Goal: Consume media (video, audio)

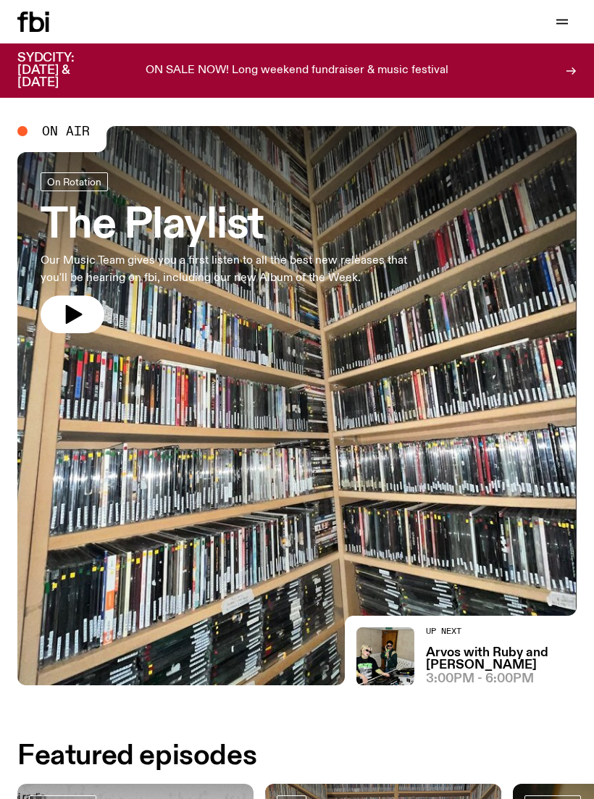
click at [554, 15] on button "button" at bounding box center [562, 22] width 29 height 20
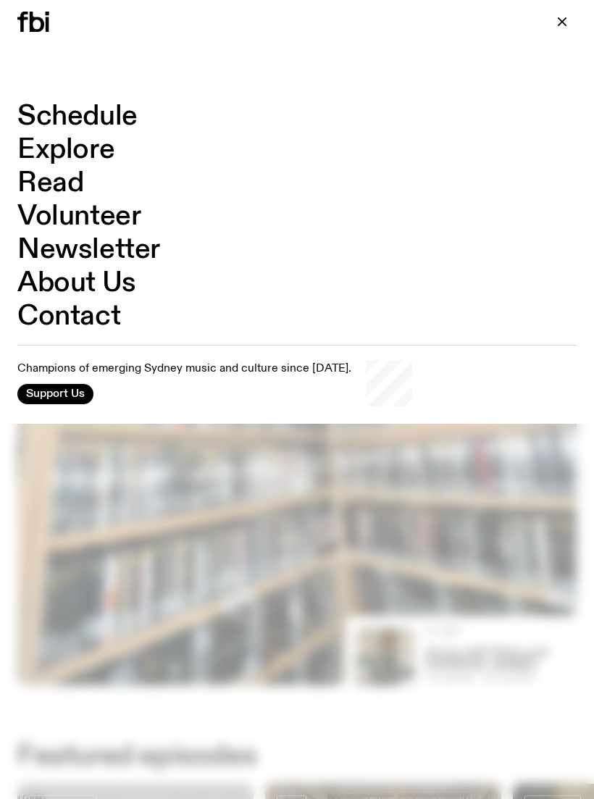
click at [69, 104] on link "Schedule" at bounding box center [77, 117] width 120 height 28
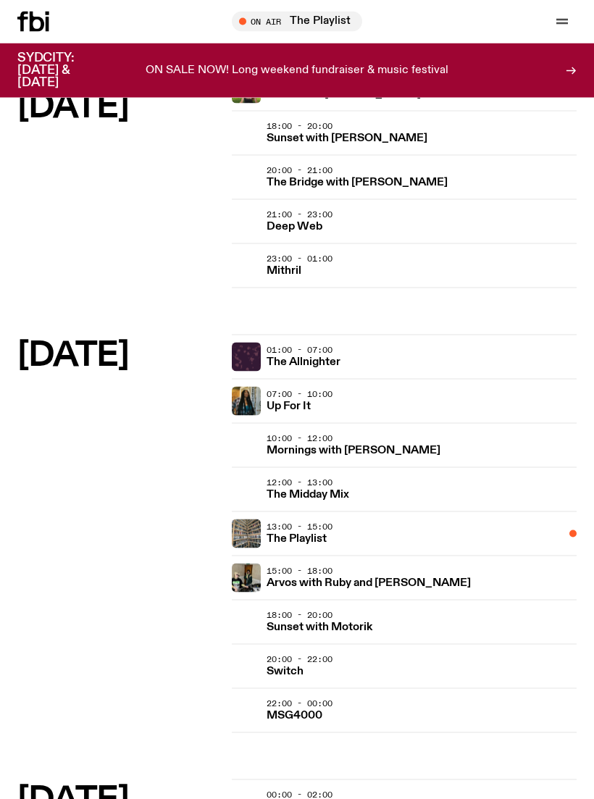
scroll to position [1786, 0]
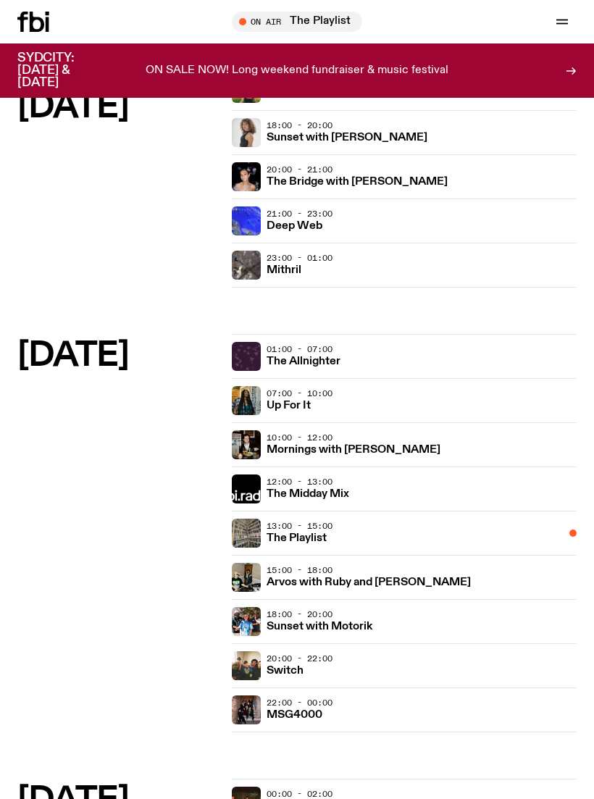
click at [288, 222] on h3 "Deep Web" at bounding box center [295, 226] width 56 height 11
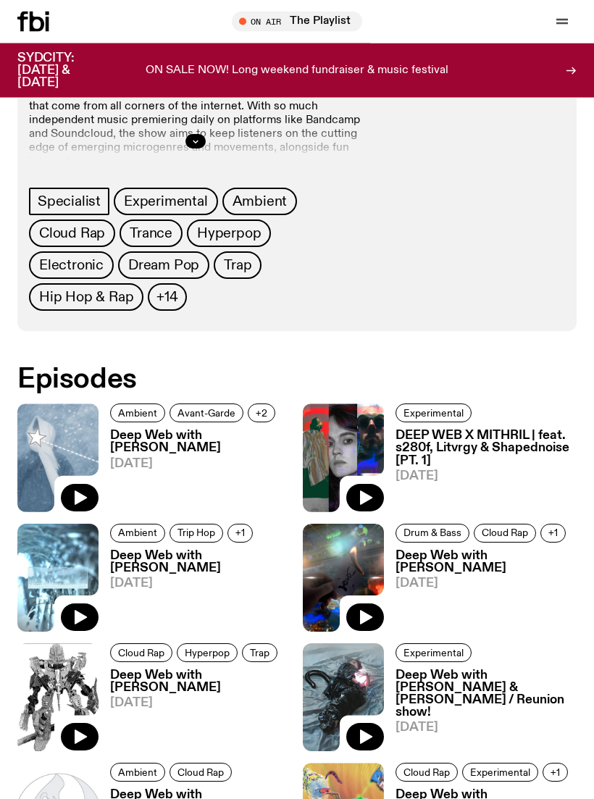
scroll to position [614, 0]
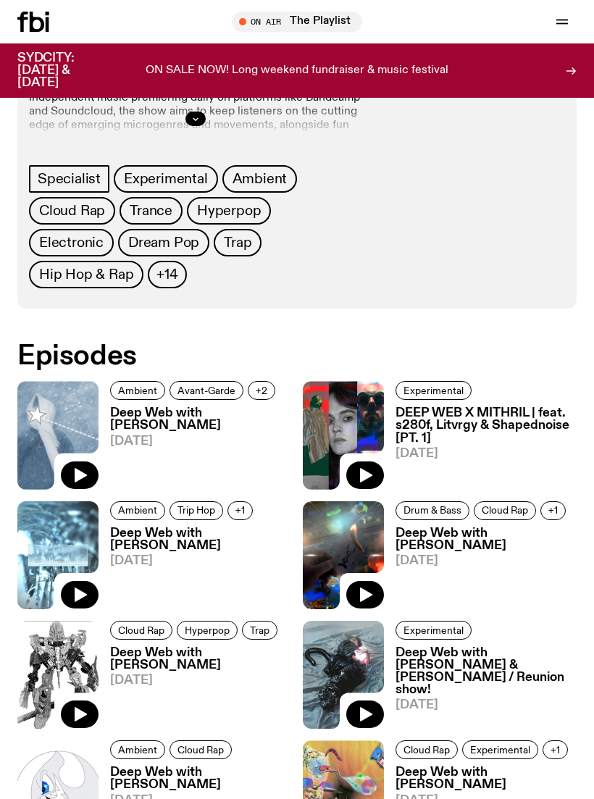
click at [78, 468] on icon "button" at bounding box center [81, 475] width 12 height 14
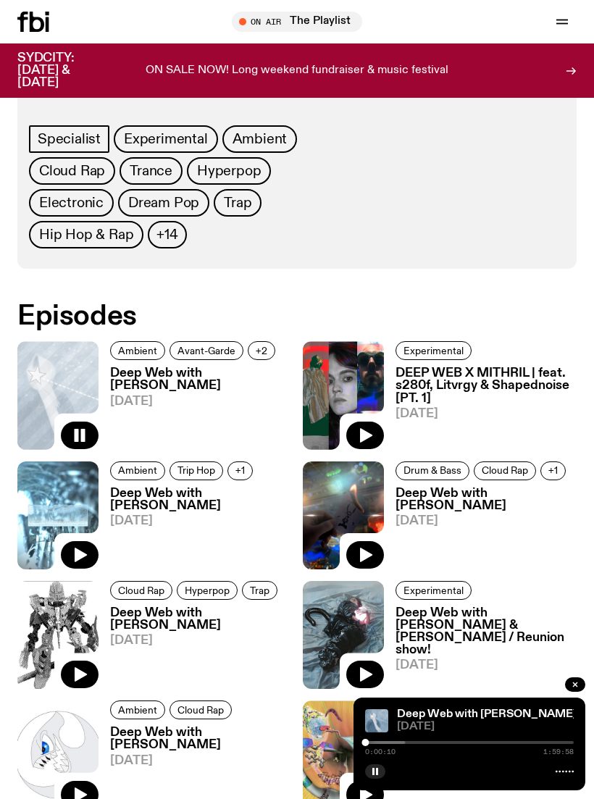
scroll to position [655, 0]
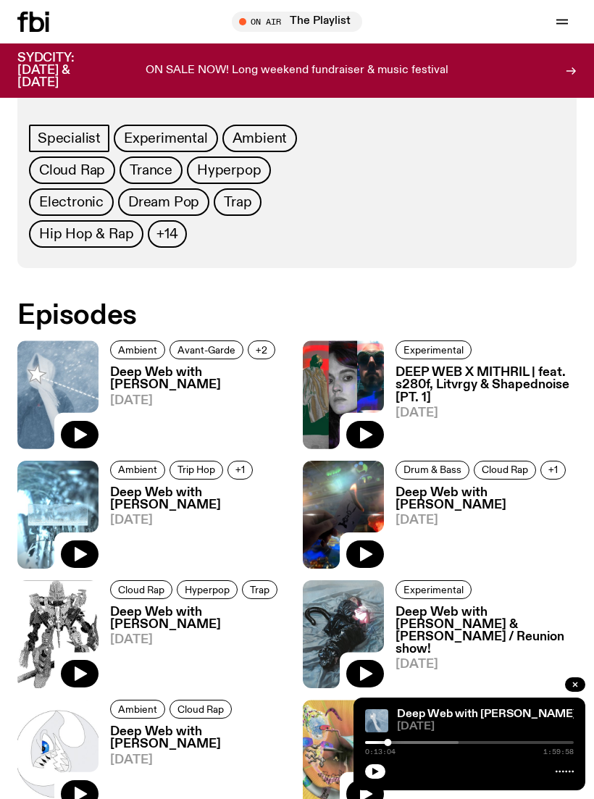
click at [372, 777] on button "button" at bounding box center [375, 771] width 20 height 14
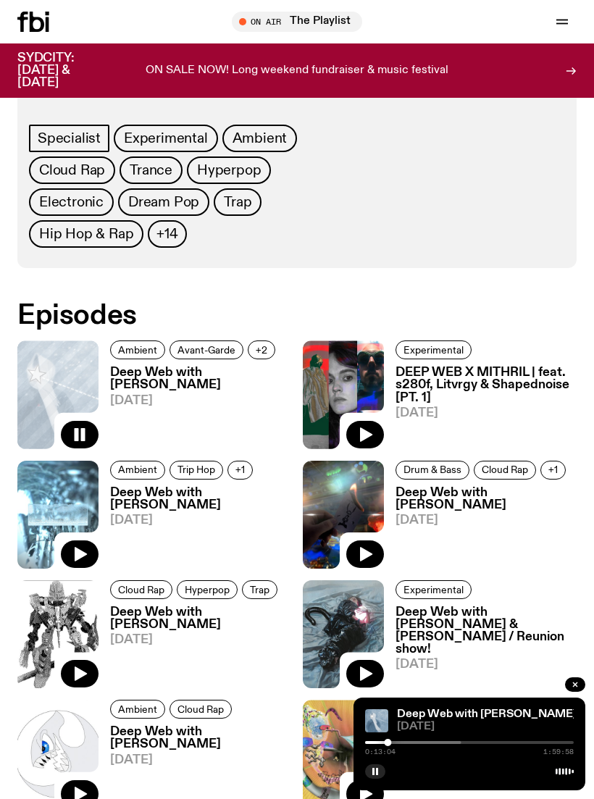
click at [375, 766] on button "button" at bounding box center [375, 771] width 20 height 14
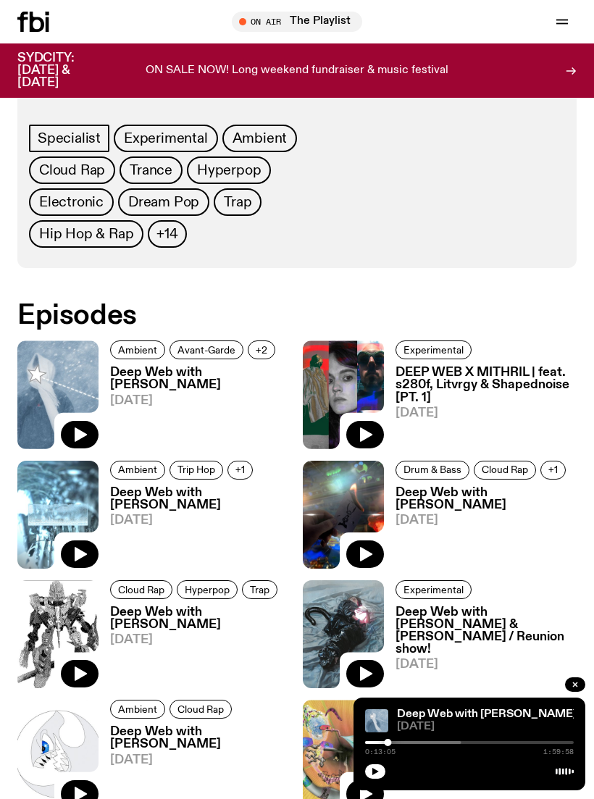
click at [374, 770] on icon "button" at bounding box center [375, 771] width 7 height 7
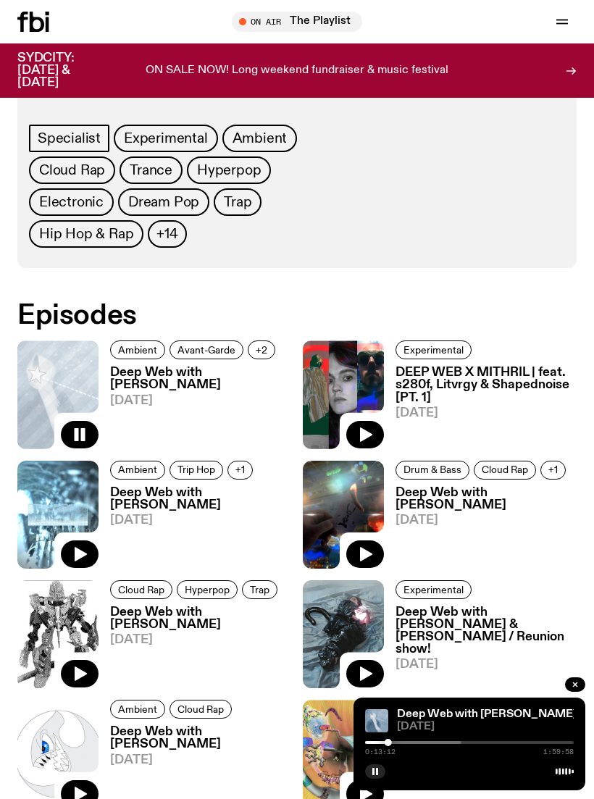
click at [371, 762] on div at bounding box center [469, 770] width 209 height 17
click at [372, 773] on icon "button" at bounding box center [375, 771] width 9 height 9
click at [367, 776] on button "button" at bounding box center [375, 771] width 20 height 14
click at [374, 766] on button "button" at bounding box center [375, 771] width 20 height 14
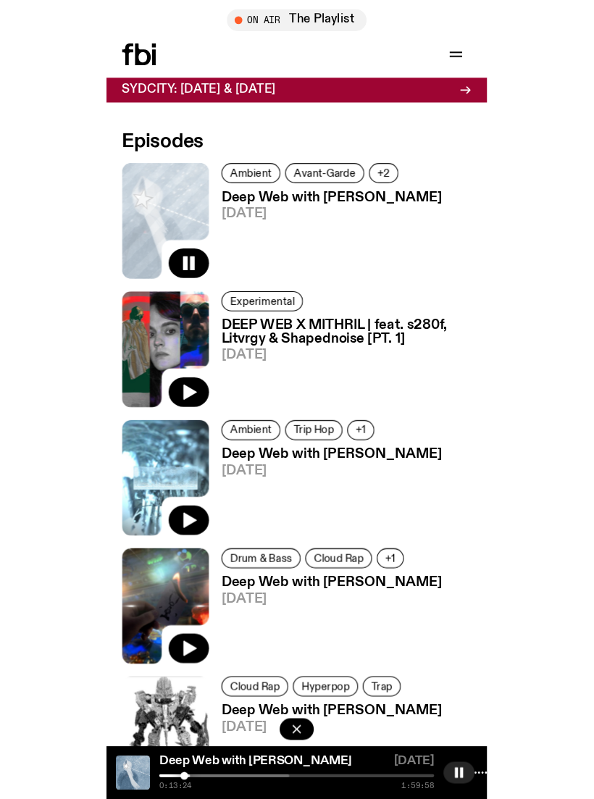
scroll to position [699, 0]
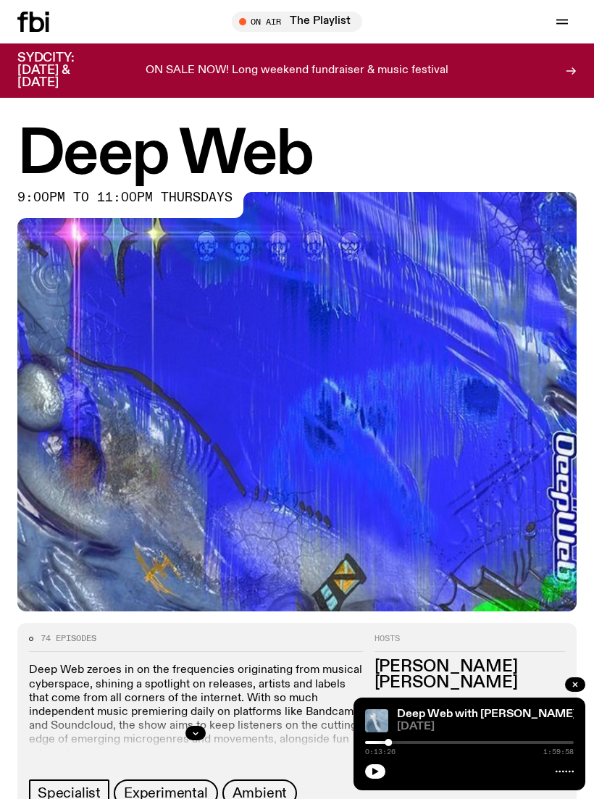
click at [369, 768] on button "button" at bounding box center [375, 771] width 20 height 14
click at [375, 767] on button "button" at bounding box center [375, 771] width 20 height 14
click at [570, 680] on button "button" at bounding box center [575, 685] width 20 height 14
